Goal: Transaction & Acquisition: Download file/media

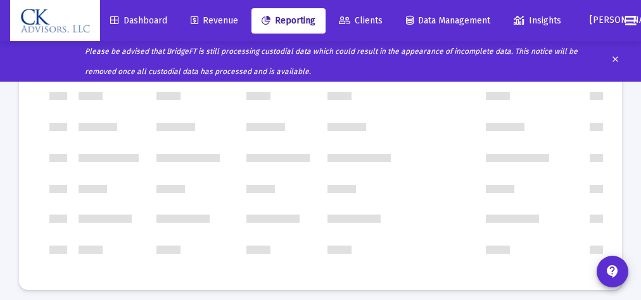
scroll to position [365, 0]
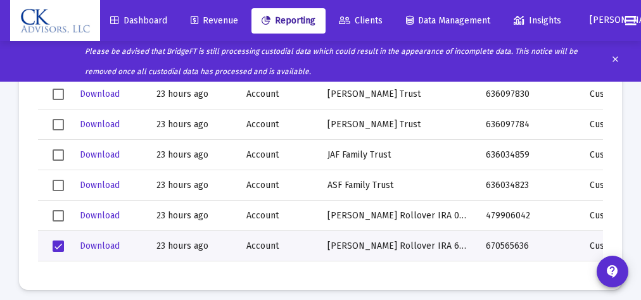
click at [63, 246] on span "Select row" at bounding box center [58, 246] width 11 height 11
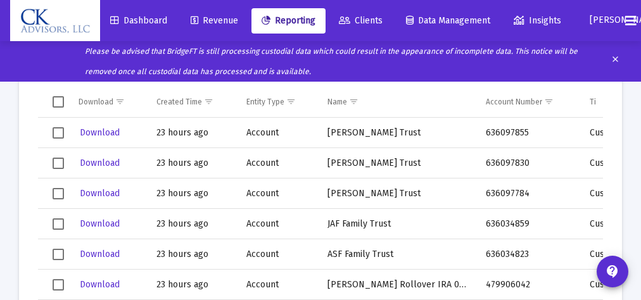
scroll to position [137, 0]
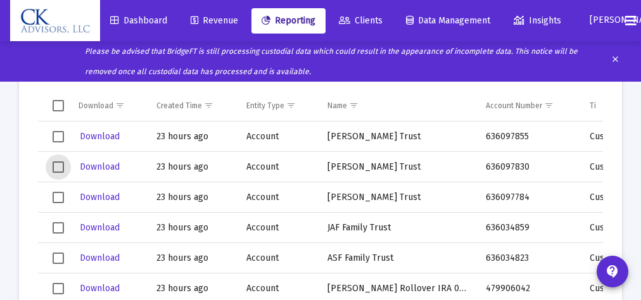
click at [63, 162] on span "Select row" at bounding box center [58, 166] width 11 height 11
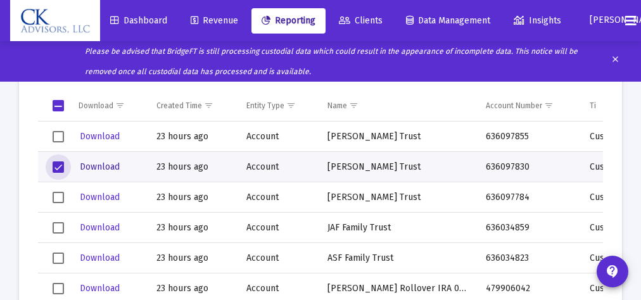
click at [104, 168] on span "Download" at bounding box center [100, 166] width 40 height 11
click at [59, 162] on span "Select row" at bounding box center [58, 166] width 11 height 11
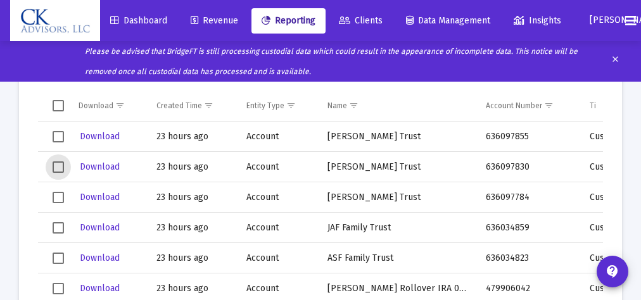
click at [57, 136] on span "Select row" at bounding box center [58, 136] width 11 height 11
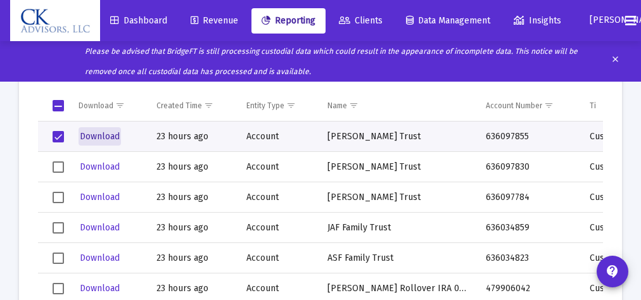
click at [96, 137] on span "Download" at bounding box center [100, 136] width 40 height 11
click at [58, 136] on span "Select row" at bounding box center [58, 136] width 11 height 11
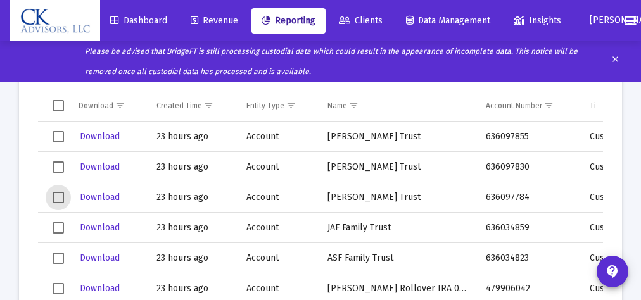
click at [62, 197] on span "Select row" at bounding box center [58, 197] width 11 height 11
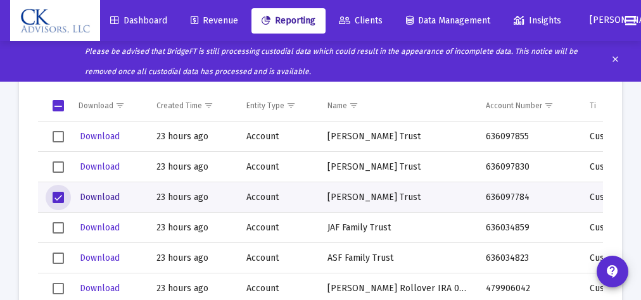
click at [101, 195] on span "Download" at bounding box center [100, 197] width 40 height 11
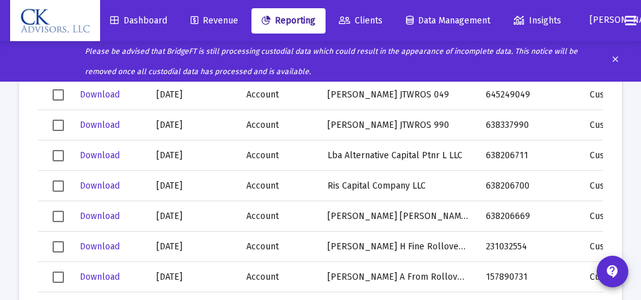
scroll to position [1074, 0]
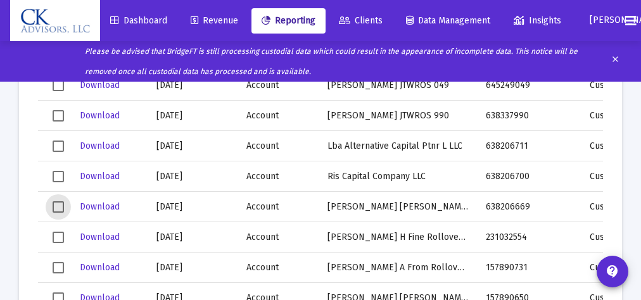
click at [58, 203] on span "Select row" at bounding box center [58, 206] width 11 height 11
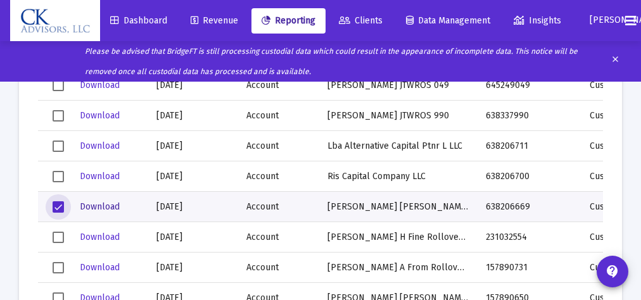
click at [101, 205] on span "Download" at bounding box center [100, 206] width 40 height 11
click at [60, 207] on span "Select row" at bounding box center [58, 206] width 11 height 11
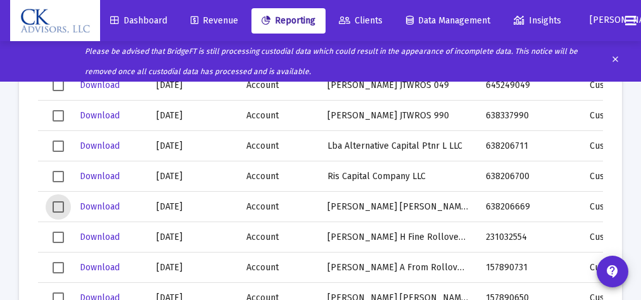
click at [60, 115] on span "Select row" at bounding box center [58, 115] width 11 height 11
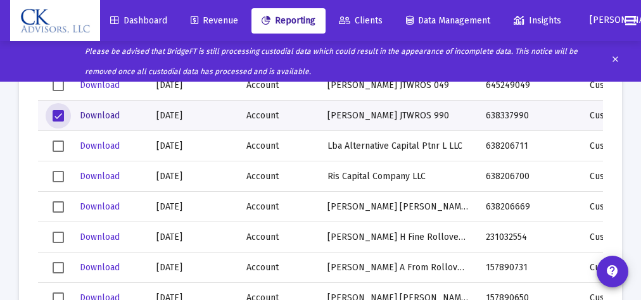
click at [96, 116] on span "Download" at bounding box center [100, 115] width 40 height 11
click at [56, 114] on span "Select row" at bounding box center [58, 115] width 11 height 11
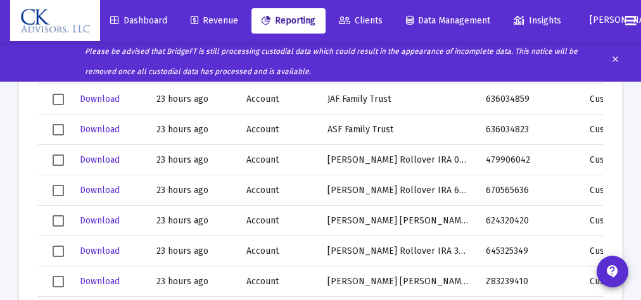
scroll to position [419, 0]
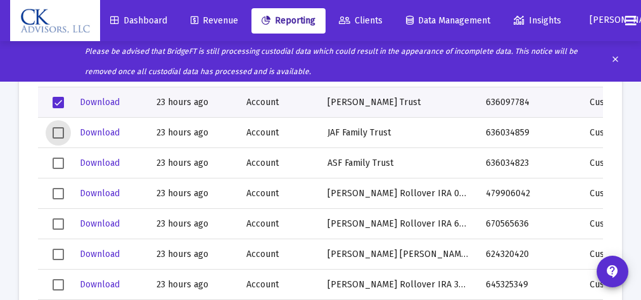
click at [57, 131] on span "Select row" at bounding box center [58, 132] width 11 height 11
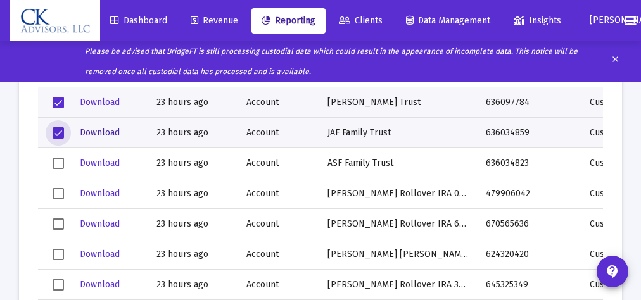
click at [94, 130] on span "Download" at bounding box center [100, 132] width 40 height 11
